Goal: Check status: Check status

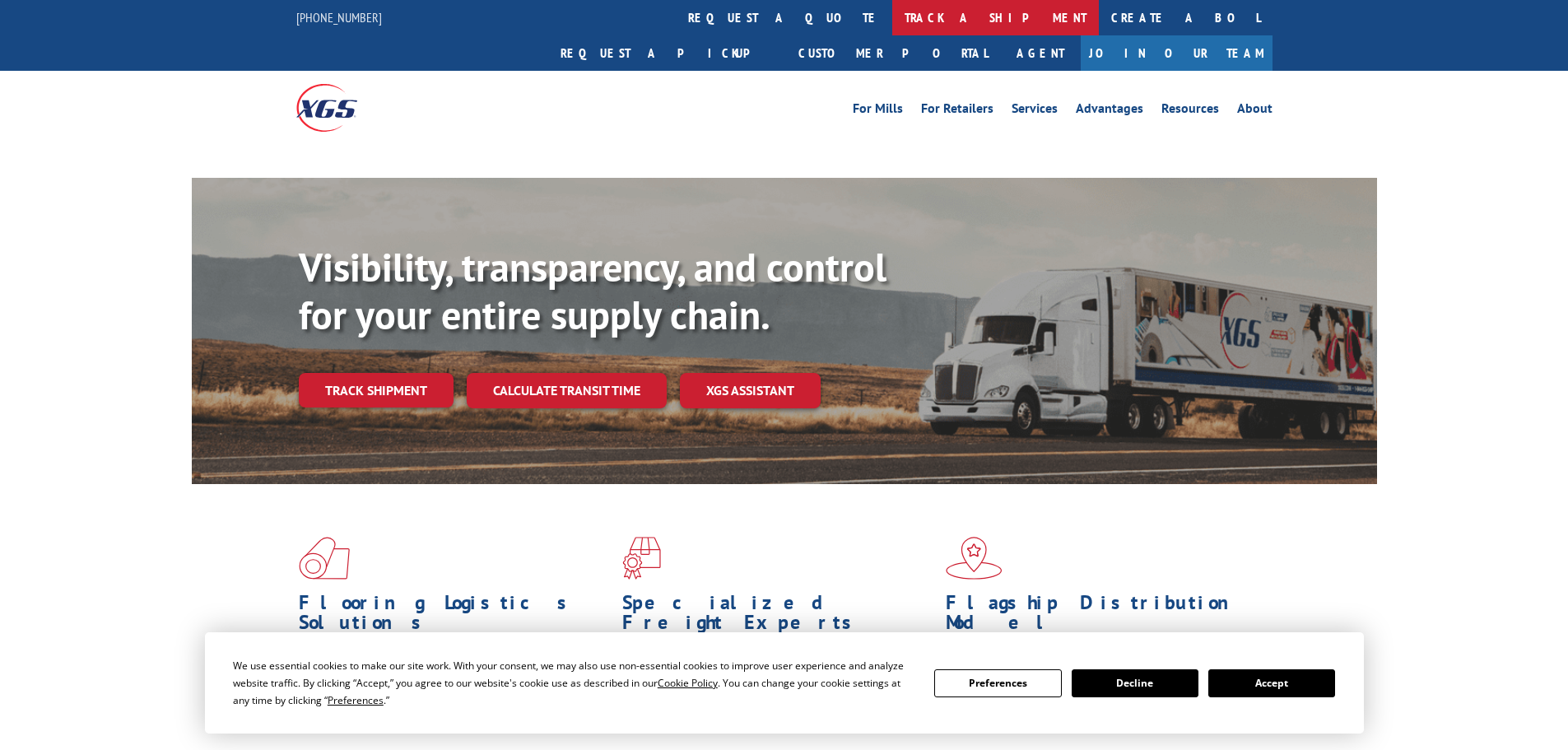
click at [892, 20] on link "track a shipment" at bounding box center [996, 18] width 207 height 35
click at [892, 34] on link "track a shipment" at bounding box center [996, 18] width 207 height 35
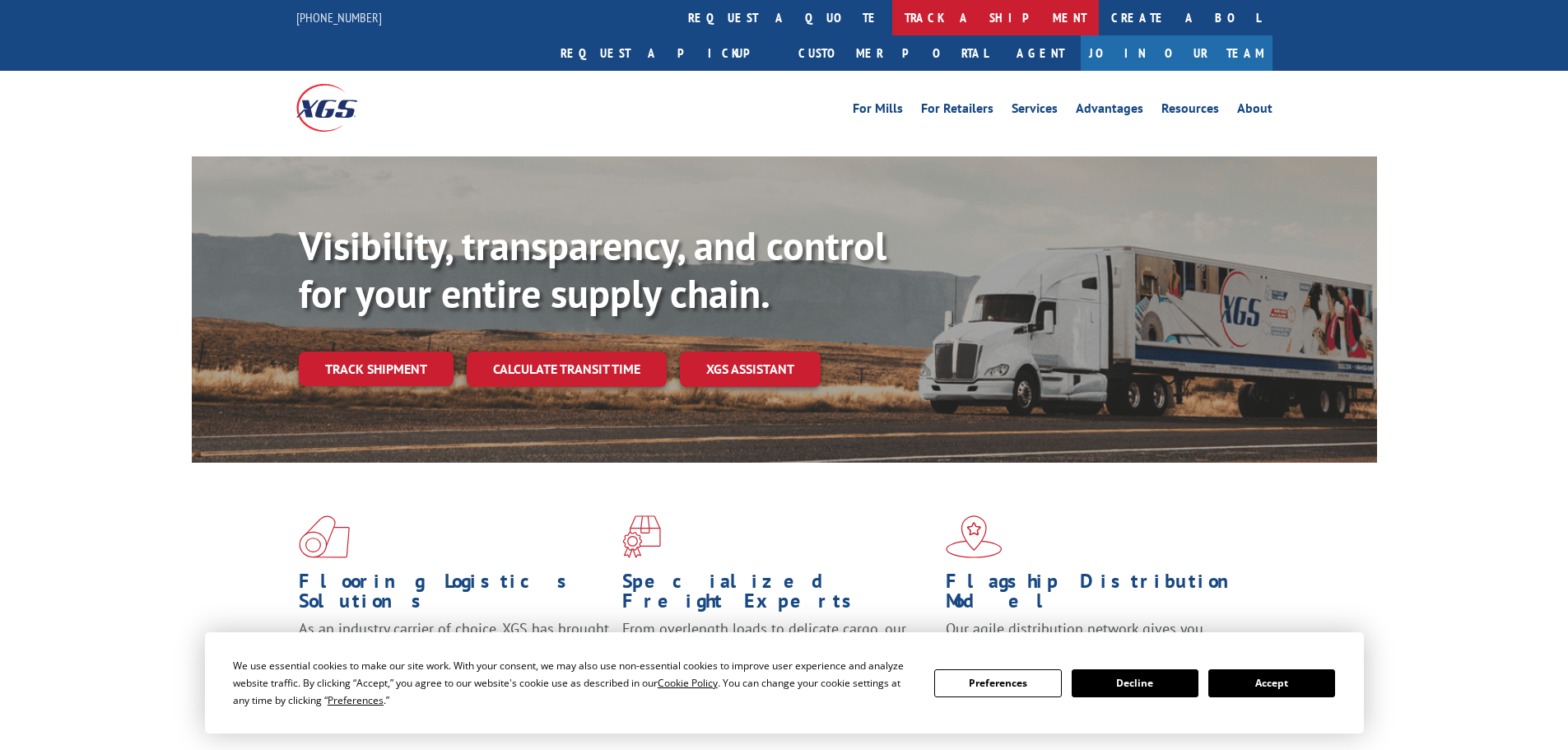
click at [892, 22] on link "track a shipment" at bounding box center [996, 18] width 207 height 35
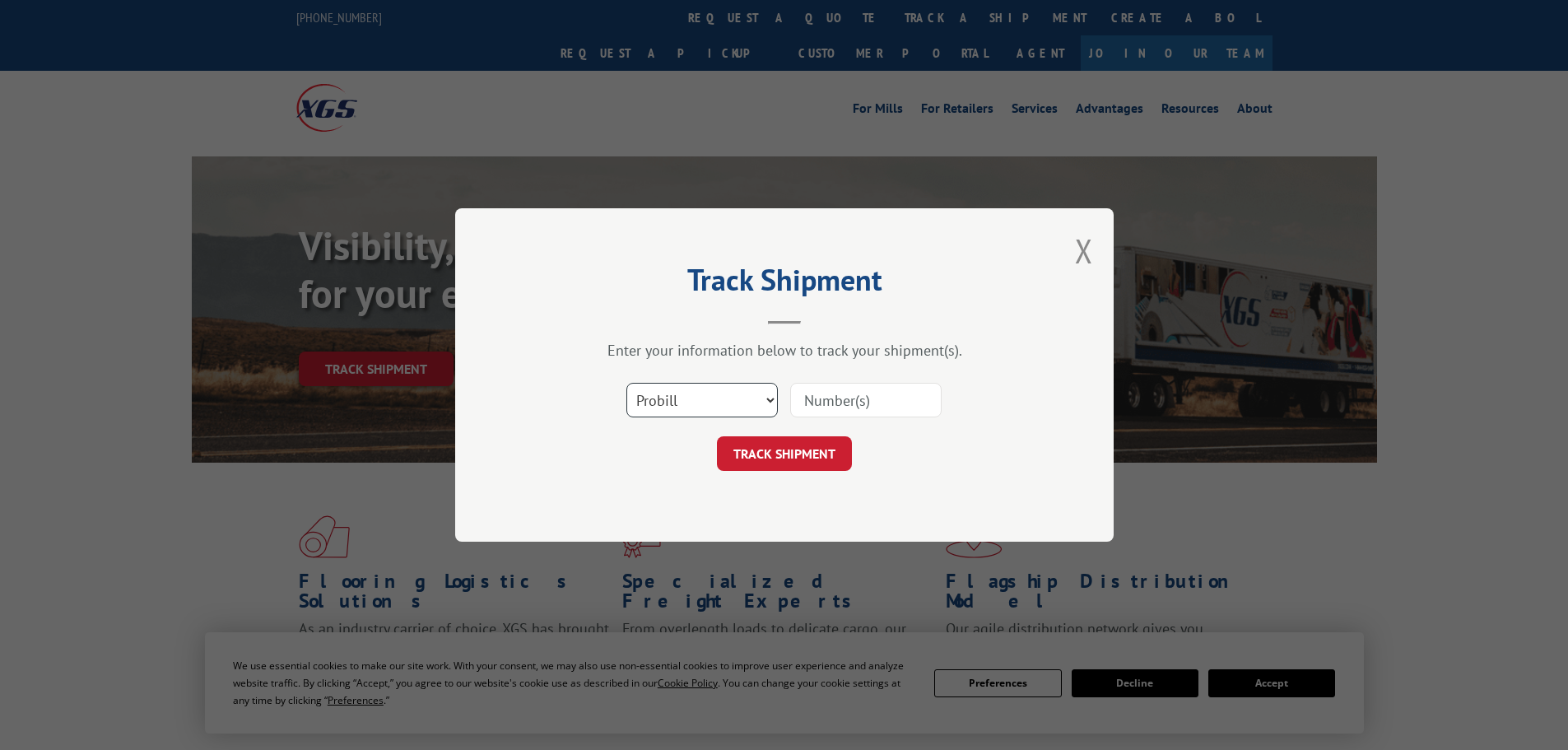
click at [754, 401] on select "Select category... Probill BOL PO" at bounding box center [702, 400] width 152 height 34
select select "bol"
click at [627, 383] on select "Select category... Probill BOL PO" at bounding box center [702, 400] width 152 height 34
click at [855, 396] on input at bounding box center [866, 400] width 152 height 34
paste input "7088182"
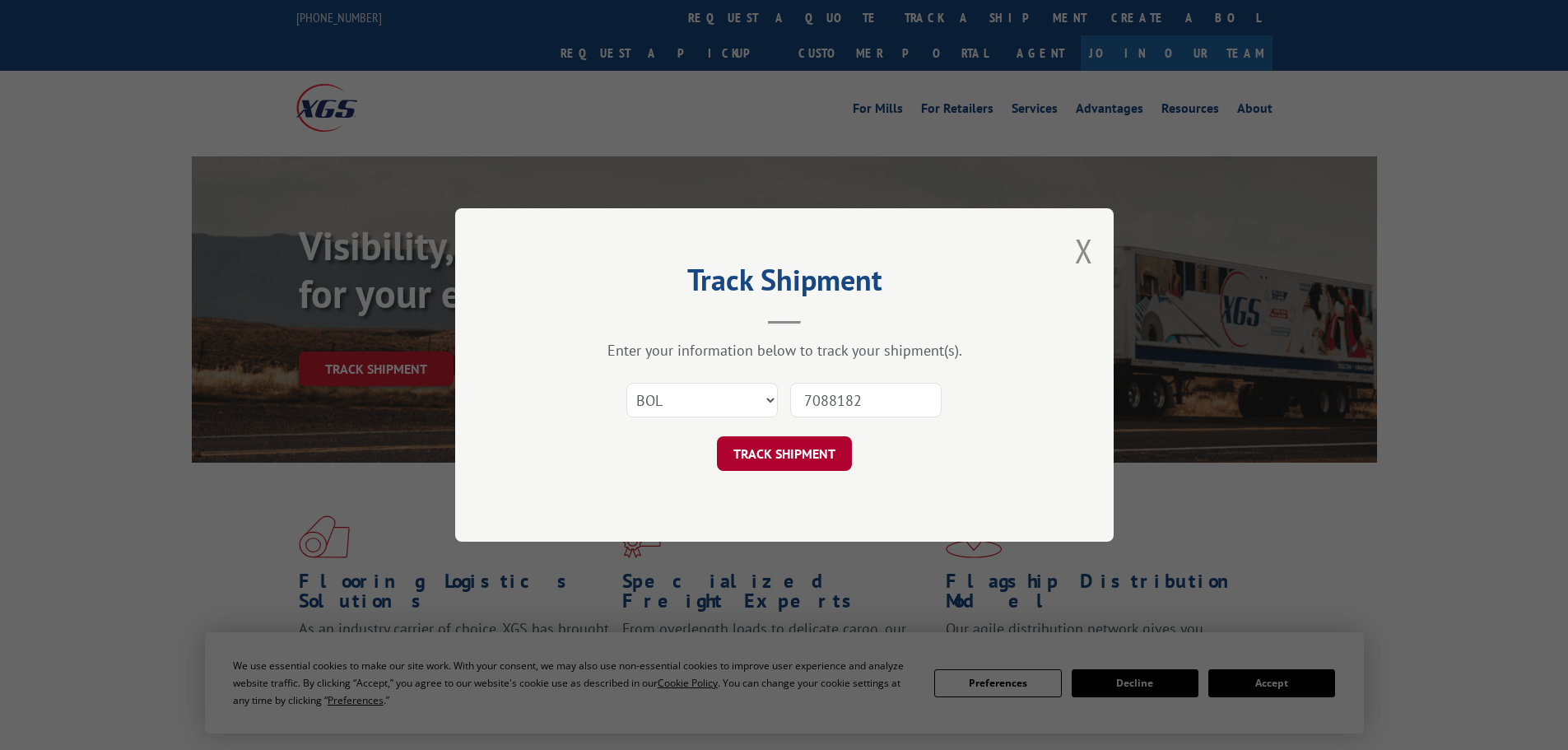
type input "7088182"
click at [794, 453] on button "TRACK SHIPMENT" at bounding box center [784, 453] width 135 height 34
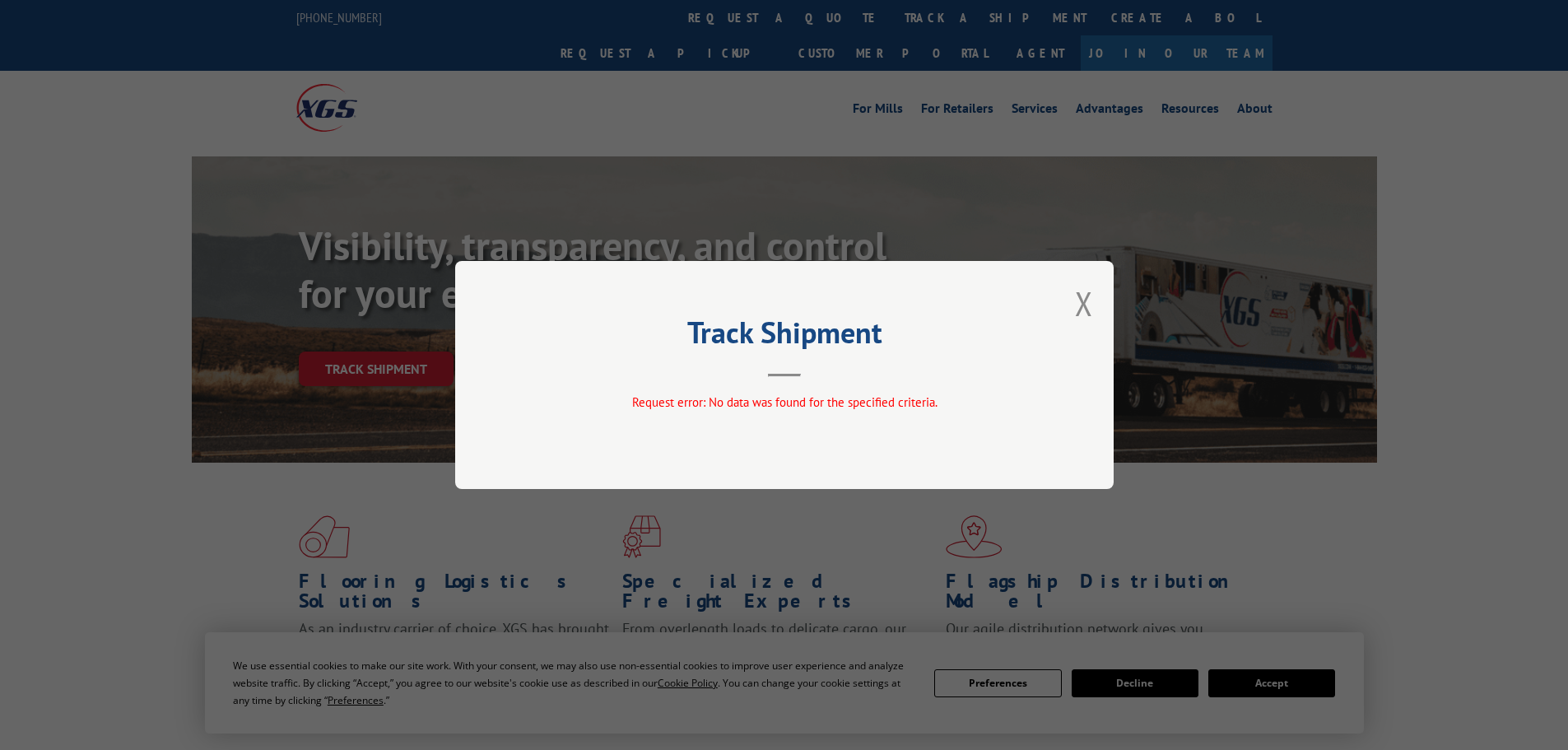
click at [1093, 314] on div "Track Shipment Request error: No data was found for the specified criteria." at bounding box center [784, 375] width 658 height 228
